Goal: Task Accomplishment & Management: Use online tool/utility

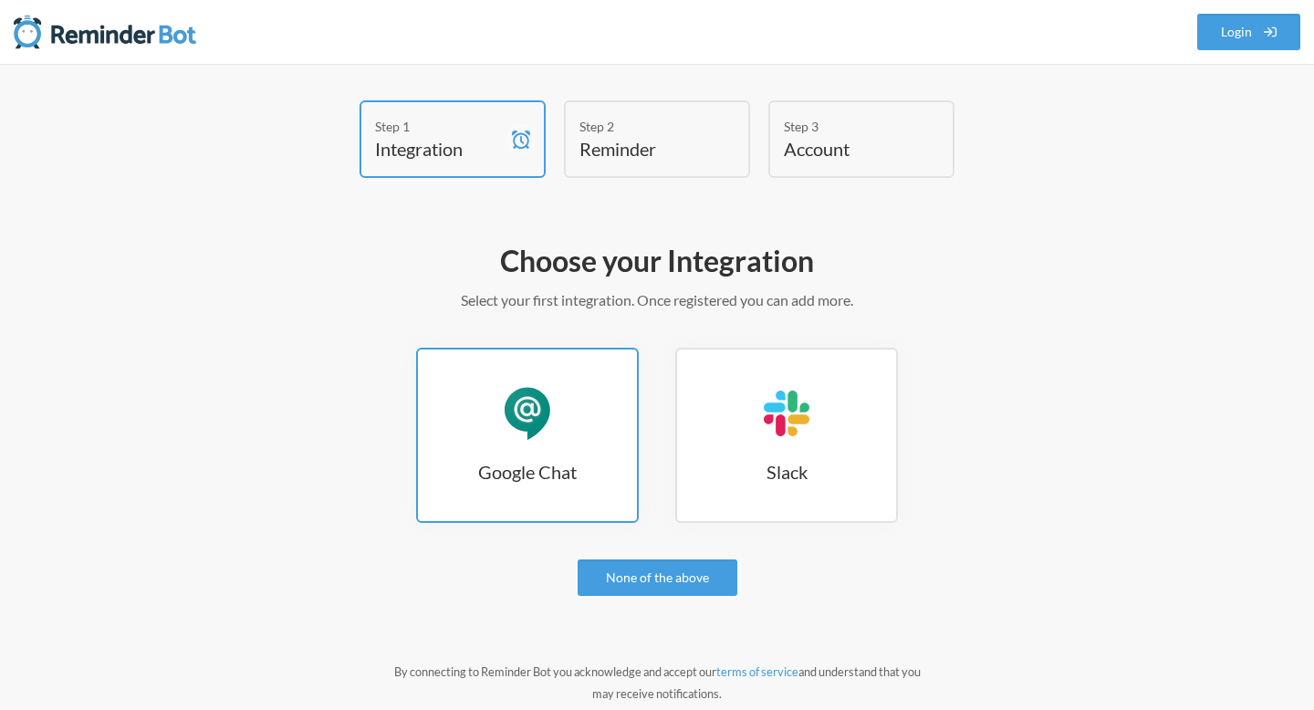
click at [590, 472] on h3 "Google Chat" at bounding box center [527, 472] width 219 height 26
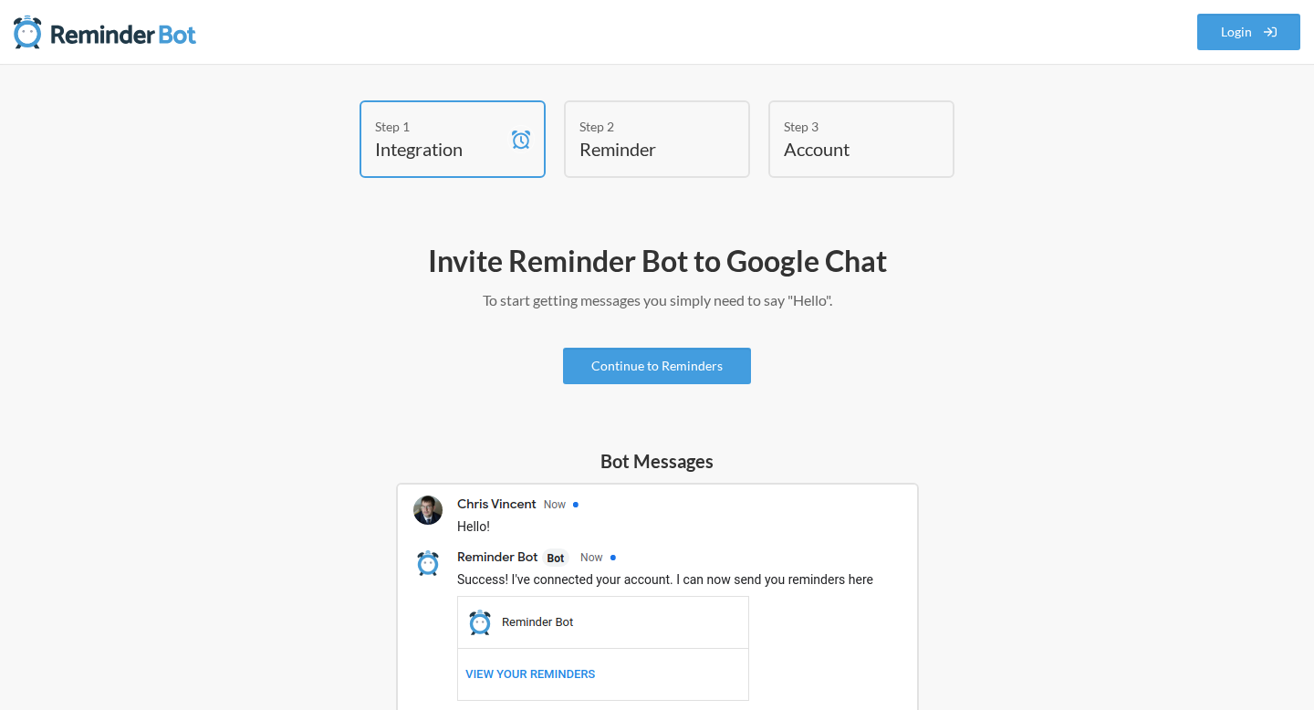
click at [659, 142] on h4 "Reminder" at bounding box center [643, 149] width 128 height 26
click at [668, 366] on link "Continue to Reminders" at bounding box center [657, 366] width 188 height 36
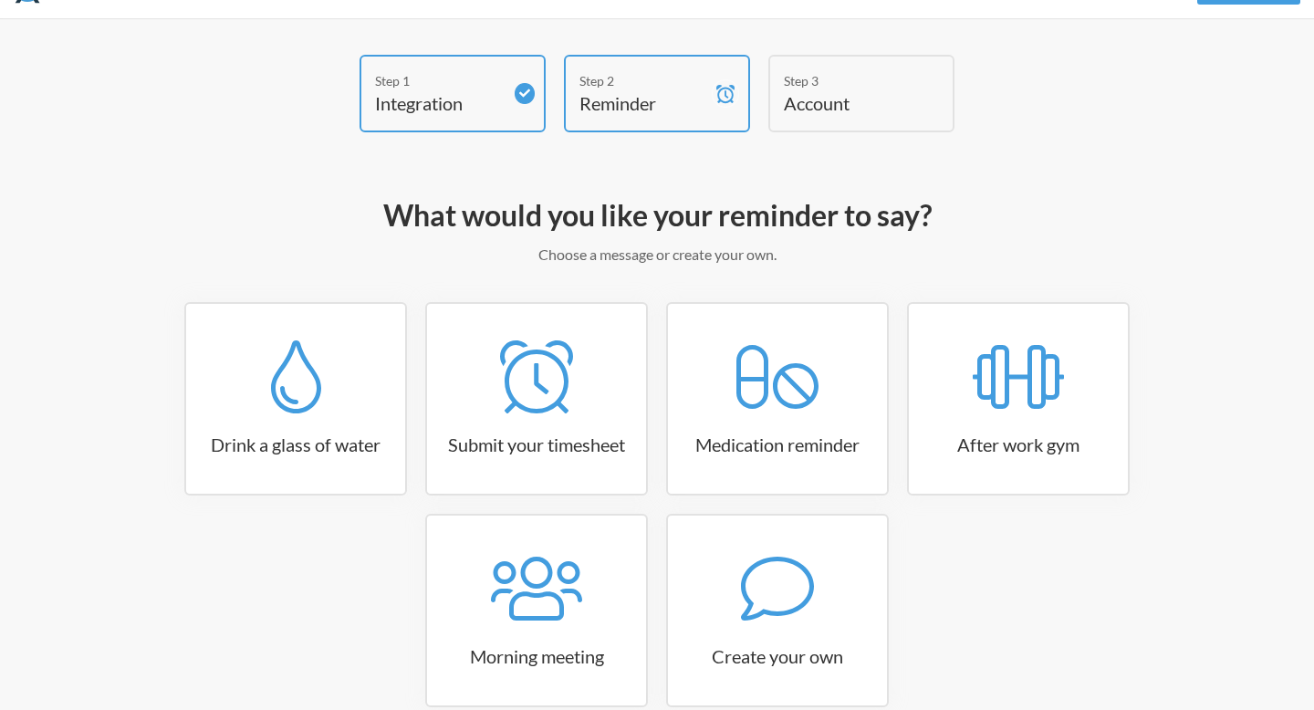
scroll to position [50, 0]
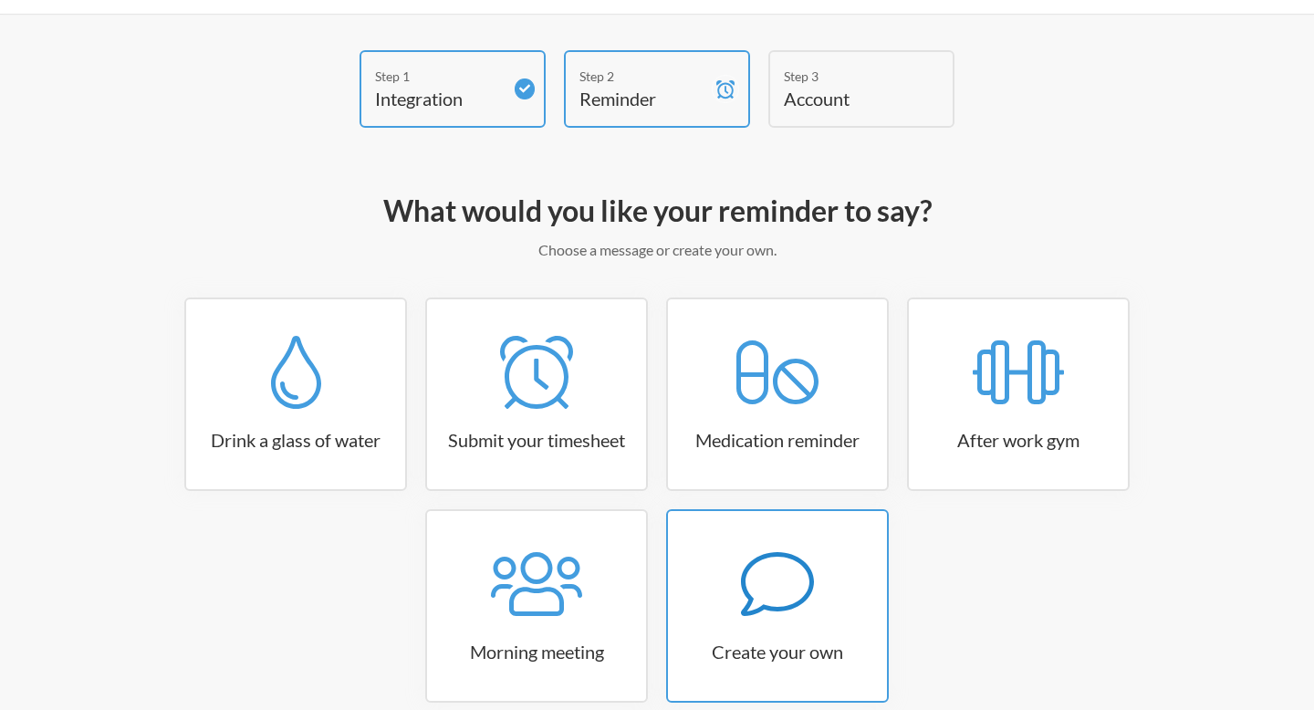
click at [794, 557] on icon at bounding box center [777, 584] width 73 height 64
select select "10:30:00"
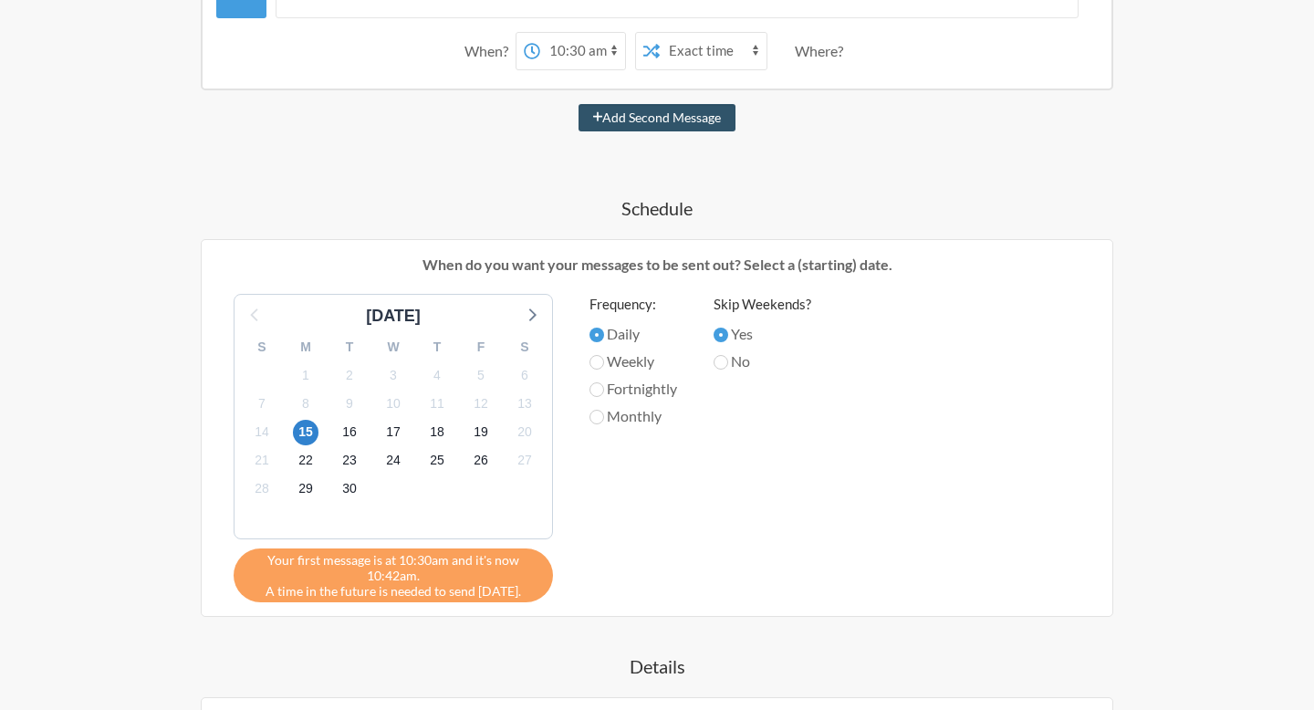
scroll to position [433, 0]
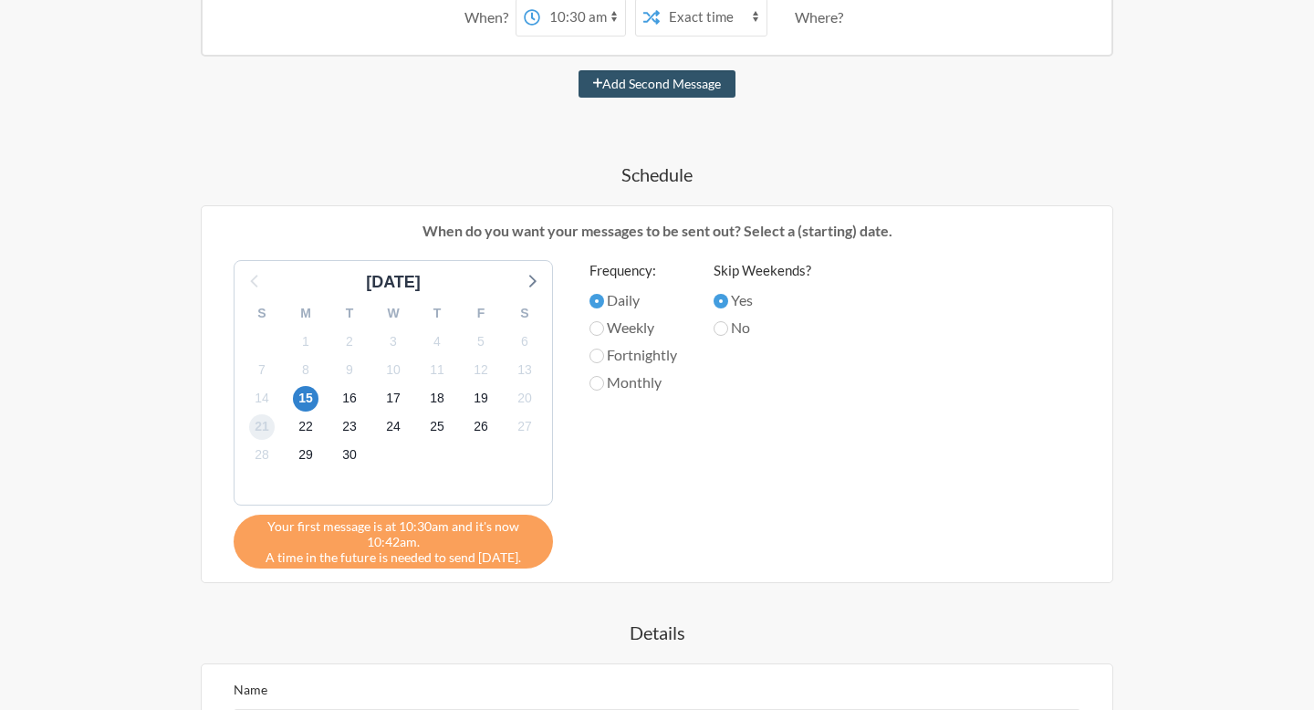
click at [264, 428] on span "21" at bounding box center [262, 427] width 26 height 26
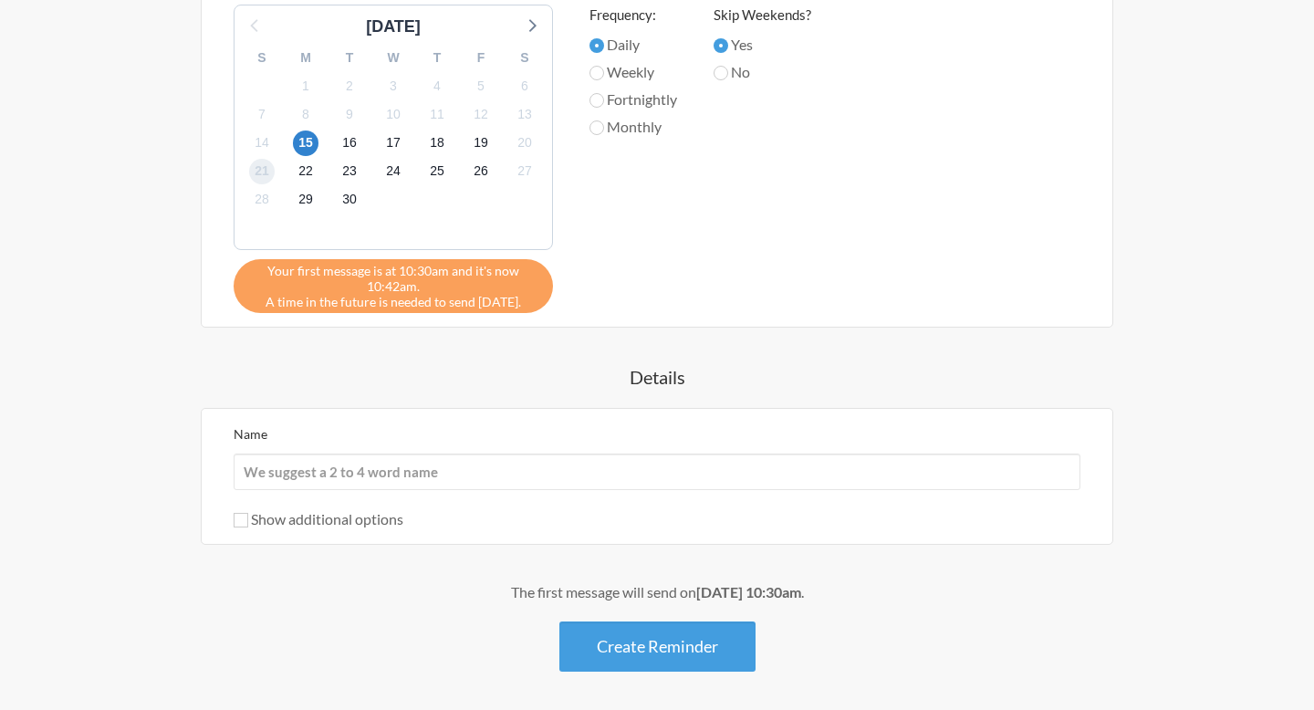
scroll to position [758, 0]
